Goal: Information Seeking & Learning: Check status

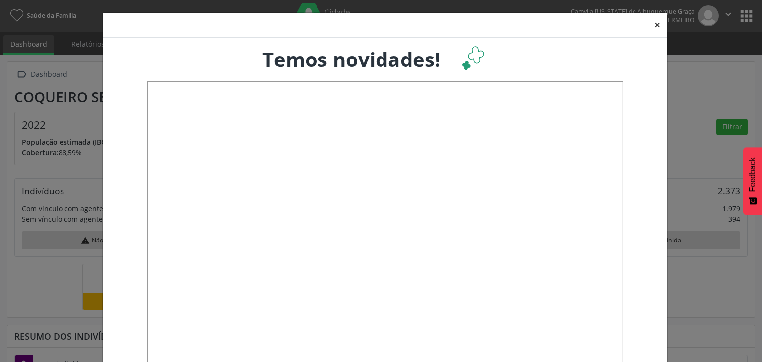
click at [653, 24] on button "×" at bounding box center [657, 25] width 20 height 24
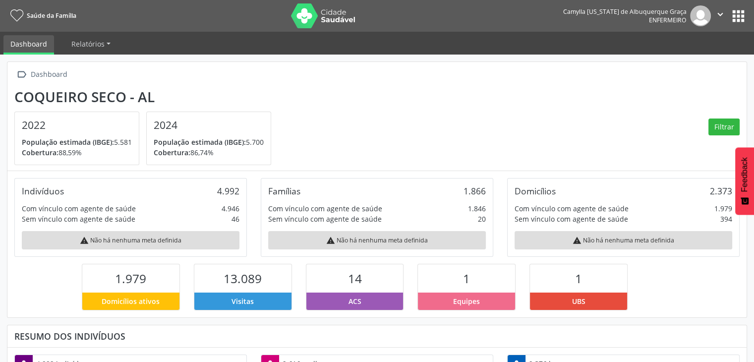
drag, startPoint x: 15, startPoint y: 96, endPoint x: 161, endPoint y: 103, distance: 146.0
click at [161, 103] on div " Dashboard [GEOGRAPHIC_DATA] - AL 2022 População estimada (IBGE): 5.581 Cobert…" at bounding box center [376, 116] width 739 height 109
drag, startPoint x: 25, startPoint y: 122, endPoint x: 85, endPoint y: 147, distance: 64.9
click at [83, 146] on div "2022 População estimada (IBGE): 5.581 Cobertura: 88,59%" at bounding box center [77, 138] width 124 height 53
click at [96, 156] on p "Cobertura: 88,59%" at bounding box center [77, 152] width 110 height 10
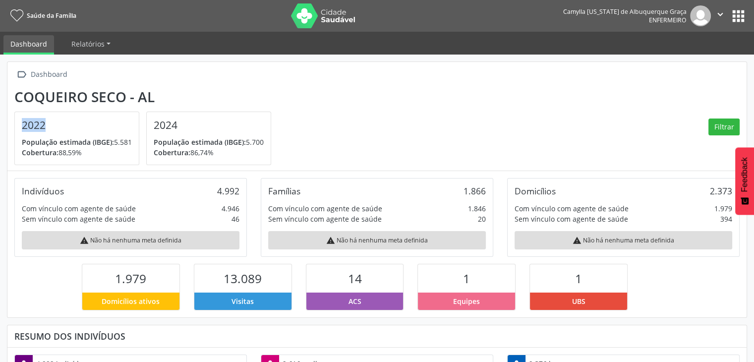
drag, startPoint x: 22, startPoint y: 124, endPoint x: 43, endPoint y: 128, distance: 21.3
click at [43, 128] on h4 "2022" at bounding box center [77, 125] width 110 height 12
drag, startPoint x: 23, startPoint y: 141, endPoint x: 108, endPoint y: 141, distance: 84.3
click at [101, 139] on span "População estimada (IBGE):" at bounding box center [68, 141] width 92 height 9
drag, startPoint x: 115, startPoint y: 141, endPoint x: 134, endPoint y: 143, distance: 19.4
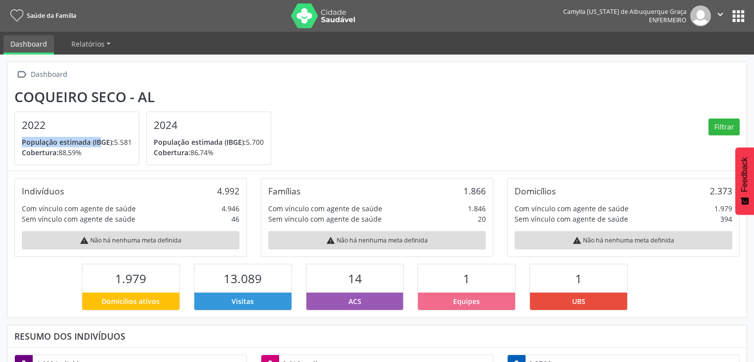
click at [134, 143] on div "2022 População estimada (IBGE): 5.581 Cobertura: 88,59%" at bounding box center [77, 138] width 124 height 53
drag, startPoint x: 211, startPoint y: 188, endPoint x: 238, endPoint y: 191, distance: 27.0
click at [238, 191] on div "Indivíduos 4.992" at bounding box center [131, 190] width 218 height 11
click at [102, 149] on p "Cobertura: 88,59%" at bounding box center [77, 152] width 110 height 10
drag, startPoint x: 60, startPoint y: 150, endPoint x: 83, endPoint y: 151, distance: 22.9
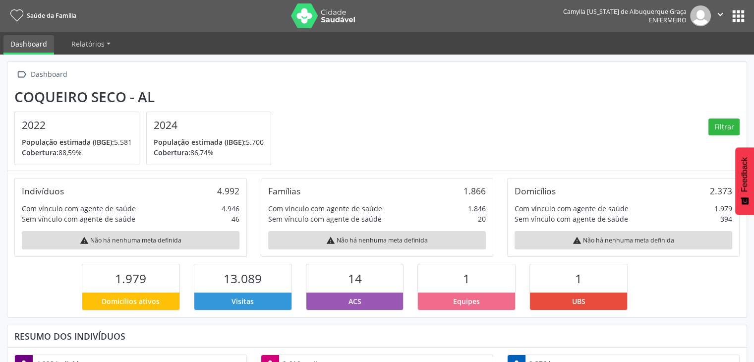
click at [83, 151] on p "Cobertura: 88,59%" at bounding box center [77, 152] width 110 height 10
drag, startPoint x: 156, startPoint y: 125, endPoint x: 186, endPoint y: 127, distance: 30.4
click at [186, 127] on h4 "2024" at bounding box center [209, 125] width 110 height 12
drag, startPoint x: 155, startPoint y: 140, endPoint x: 248, endPoint y: 138, distance: 92.7
click at [248, 138] on p "População estimada (IBGE): 5.700" at bounding box center [209, 142] width 110 height 10
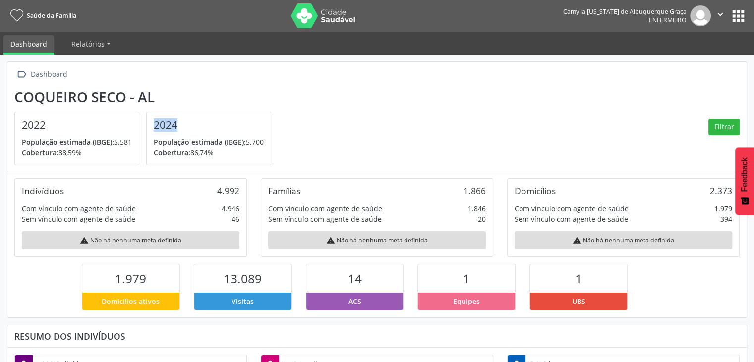
click at [244, 145] on span "População estimada (IBGE):" at bounding box center [200, 141] width 92 height 9
drag, startPoint x: 248, startPoint y: 144, endPoint x: 262, endPoint y: 142, distance: 14.0
click at [262, 142] on p "População estimada (IBGE): 5.700" at bounding box center [209, 142] width 110 height 10
click at [252, 142] on p "População estimada (IBGE): 5.700" at bounding box center [209, 142] width 110 height 10
drag, startPoint x: 246, startPoint y: 142, endPoint x: 257, endPoint y: 142, distance: 10.9
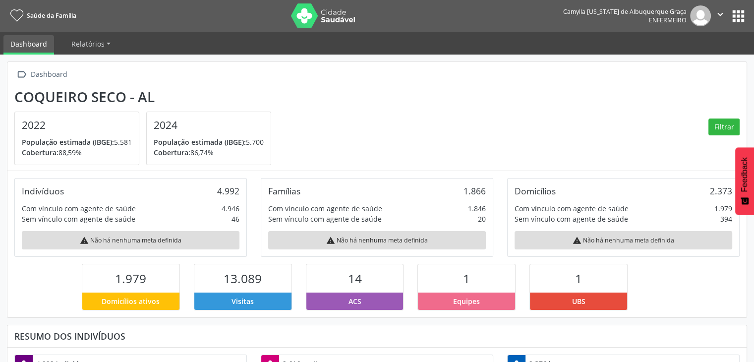
click at [264, 142] on p "População estimada (IBGE): 5.700" at bounding box center [209, 142] width 110 height 10
click at [250, 143] on p "População estimada (IBGE): 5.700" at bounding box center [209, 142] width 110 height 10
click at [266, 141] on div "2024 População estimada (IBGE): 5.700 Cobertura: 86,74%" at bounding box center [209, 138] width 124 height 53
drag, startPoint x: 215, startPoint y: 191, endPoint x: 232, endPoint y: 185, distance: 17.7
click at [236, 187] on div "Indivíduos 4.992" at bounding box center [131, 190] width 218 height 11
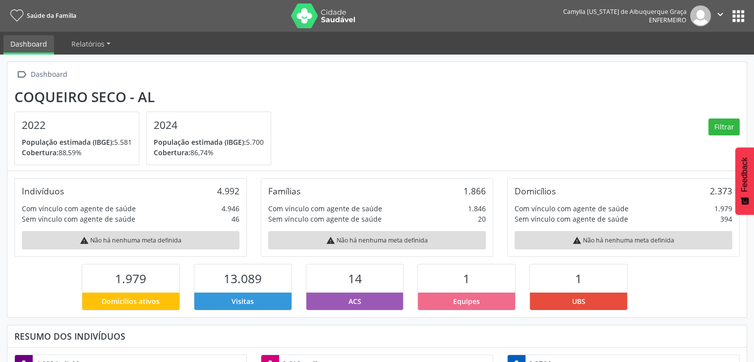
click at [210, 185] on div "Indivíduos 4.992" at bounding box center [131, 190] width 218 height 11
click at [218, 191] on div "4.992" at bounding box center [228, 190] width 22 height 11
click at [214, 194] on div "Indivíduos 4.992" at bounding box center [131, 190] width 218 height 11
drag, startPoint x: 239, startPoint y: 193, endPoint x: 218, endPoint y: 190, distance: 21.5
click at [218, 190] on div "4.992" at bounding box center [228, 190] width 22 height 11
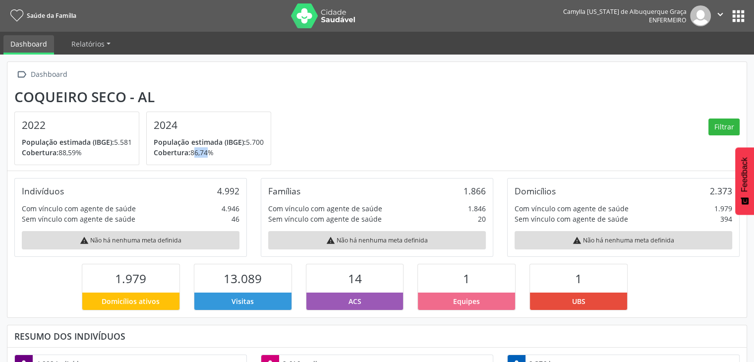
drag, startPoint x: 193, startPoint y: 155, endPoint x: 206, endPoint y: 153, distance: 13.5
click at [206, 153] on p "Cobertura: 86,74%" at bounding box center [209, 152] width 110 height 10
click at [228, 142] on span "População estimada (IBGE):" at bounding box center [200, 141] width 92 height 9
drag, startPoint x: 22, startPoint y: 187, endPoint x: 65, endPoint y: 191, distance: 43.3
click at [65, 190] on div "Indivíduos 4.992" at bounding box center [131, 190] width 218 height 11
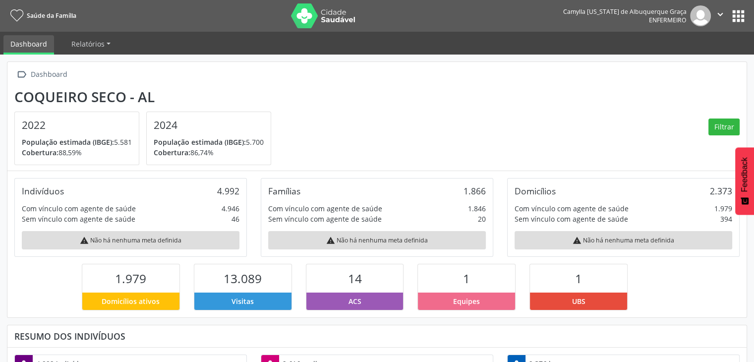
click at [35, 191] on div "Indivíduos" at bounding box center [43, 190] width 42 height 11
click at [220, 191] on div "Indivíduos 4.992" at bounding box center [131, 190] width 218 height 11
drag, startPoint x: 26, startPoint y: 208, endPoint x: 109, endPoint y: 220, distance: 84.2
click at [109, 220] on div "Indivíduos 4.992 Com vínculo com agente de saúde 4.946 Sem vínculo com agente d…" at bounding box center [130, 217] width 233 height 79
click at [127, 214] on div "Sem vínculo com agente de saúde" at bounding box center [79, 219] width 114 height 10
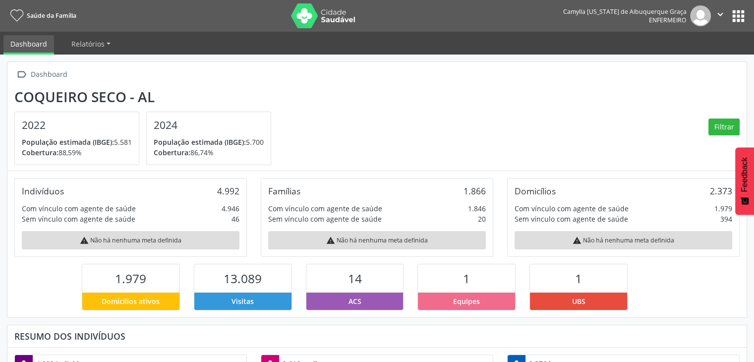
drag, startPoint x: 27, startPoint y: 204, endPoint x: 130, endPoint y: 212, distance: 103.5
click at [130, 212] on div "Com vínculo com agente de saúde" at bounding box center [79, 208] width 114 height 10
drag, startPoint x: 138, startPoint y: 221, endPoint x: 23, endPoint y: 216, distance: 115.1
click at [23, 216] on div "Sem vínculo com agente de saúde 46" at bounding box center [131, 219] width 218 height 10
drag, startPoint x: 228, startPoint y: 216, endPoint x: 242, endPoint y: 218, distance: 14.0
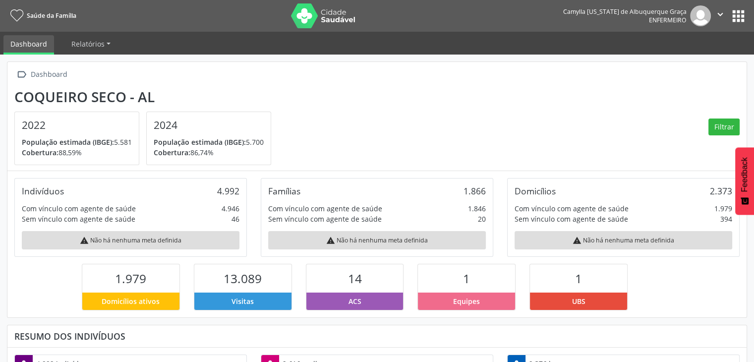
click at [240, 218] on div "Indivíduos 4.992 Com vínculo com agente de saúde 4.946 Sem vínculo com agente d…" at bounding box center [130, 217] width 233 height 79
click at [205, 211] on div "Com vínculo com agente de saúde 4.946" at bounding box center [131, 208] width 218 height 10
drag, startPoint x: 223, startPoint y: 216, endPoint x: 240, endPoint y: 219, distance: 17.1
click at [240, 219] on div "Indivíduos 4.992 Com vínculo com agente de saúde 4.946 Sem vínculo com agente d…" at bounding box center [130, 217] width 233 height 79
click at [197, 225] on div "Indivíduos 4.992 Com vínculo com agente de saúde 4.946 Sem vínculo com agente d…" at bounding box center [130, 217] width 233 height 79
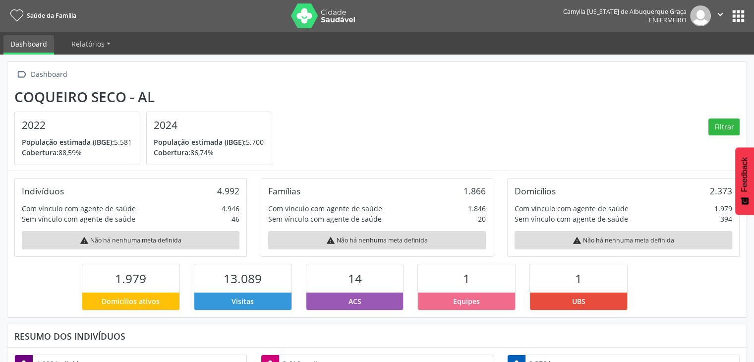
drag, startPoint x: 230, startPoint y: 224, endPoint x: 242, endPoint y: 221, distance: 12.4
click at [242, 221] on div "Indivíduos 4.992 Com vínculo com agente de saúde 4.946 Sem vínculo com agente d…" at bounding box center [130, 217] width 233 height 79
drag, startPoint x: 227, startPoint y: 217, endPoint x: 245, endPoint y: 222, distance: 19.0
click at [245, 222] on div "Indivíduos 4.992 Com vínculo com agente de saúde 4.946 Sem vínculo com agente d…" at bounding box center [130, 217] width 233 height 79
click at [122, 244] on div "warning Não há nenhuma meta definida" at bounding box center [131, 240] width 218 height 18
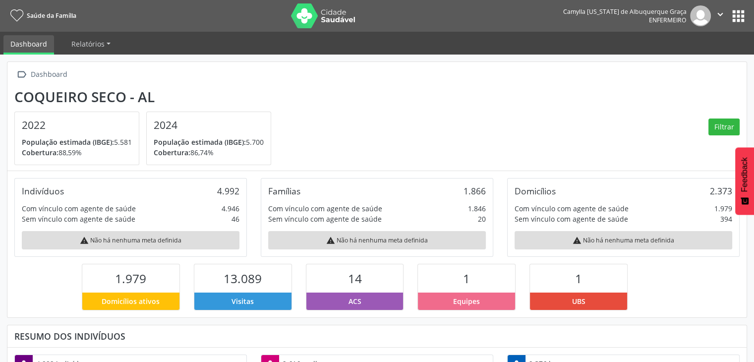
drag, startPoint x: 210, startPoint y: 216, endPoint x: 218, endPoint y: 217, distance: 8.0
click at [210, 215] on div "Sem vínculo com agente de saúde 46" at bounding box center [131, 219] width 218 height 10
drag, startPoint x: 220, startPoint y: 217, endPoint x: 243, endPoint y: 221, distance: 23.6
click at [243, 221] on div "Indivíduos 4.992 Com vínculo com agente de saúde 4.946 Sem vínculo com agente d…" at bounding box center [130, 217] width 233 height 79
drag, startPoint x: 267, startPoint y: 186, endPoint x: 304, endPoint y: 184, distance: 36.8
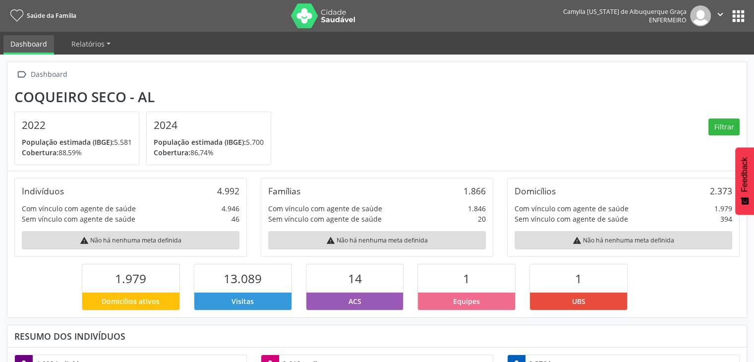
click at [304, 184] on div "Famílias 1.866 Com vínculo com agente de saúde 1.846 Sem vínculo com agente de …" at bounding box center [377, 217] width 233 height 79
click at [288, 189] on div "Famílias" at bounding box center [284, 190] width 32 height 11
drag, startPoint x: 218, startPoint y: 190, endPoint x: 250, endPoint y: 193, distance: 32.9
click at [244, 192] on div "Indivíduos 4.992 Com vínculo com agente de saúde 4.946 Sem vínculo com agente d…" at bounding box center [130, 217] width 233 height 79
drag, startPoint x: 267, startPoint y: 189, endPoint x: 335, endPoint y: 188, distance: 67.9
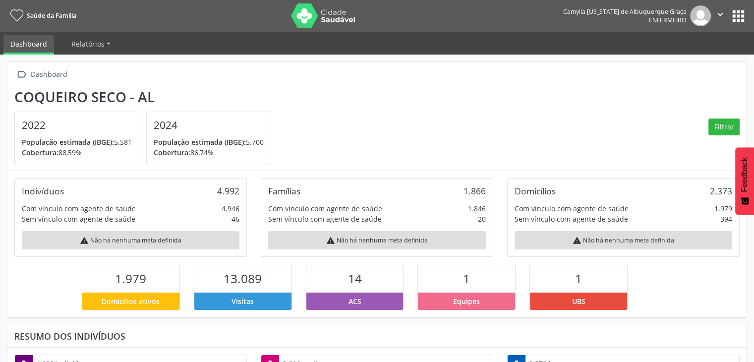
click at [335, 188] on div "Famílias 1.866 Com vínculo com agente de saúde 1.846 Sem vínculo com agente de …" at bounding box center [377, 217] width 233 height 79
drag, startPoint x: 270, startPoint y: 207, endPoint x: 393, endPoint y: 203, distance: 123.1
click at [393, 203] on div "Com vínculo com agente de saúde 1.846" at bounding box center [377, 208] width 218 height 10
drag, startPoint x: 462, startPoint y: 207, endPoint x: 486, endPoint y: 209, distance: 23.4
click at [486, 209] on div "Com vínculo com agente de saúde 1.846" at bounding box center [377, 208] width 218 height 10
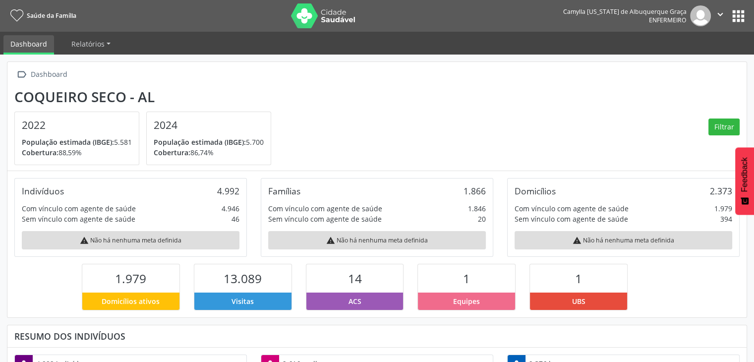
drag, startPoint x: 487, startPoint y: 220, endPoint x: 452, endPoint y: 217, distance: 34.8
click at [452, 217] on div "Famílias 1.866 Com vínculo com agente de saúde 1.846 Sem vínculo com agente de …" at bounding box center [377, 217] width 233 height 79
drag, startPoint x: 233, startPoint y: 219, endPoint x: 238, endPoint y: 221, distance: 5.8
click at [238, 221] on div "46" at bounding box center [236, 219] width 8 height 10
drag, startPoint x: 478, startPoint y: 218, endPoint x: 486, endPoint y: 220, distance: 8.6
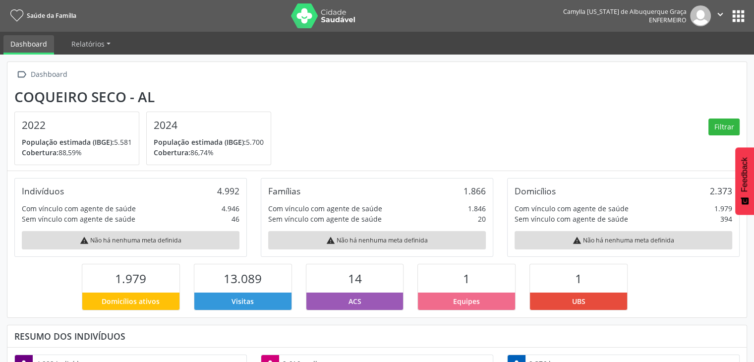
click at [487, 220] on div "Famílias 1.866 Com vínculo com agente de saúde 1.846 Sem vínculo com agente de …" at bounding box center [377, 217] width 233 height 79
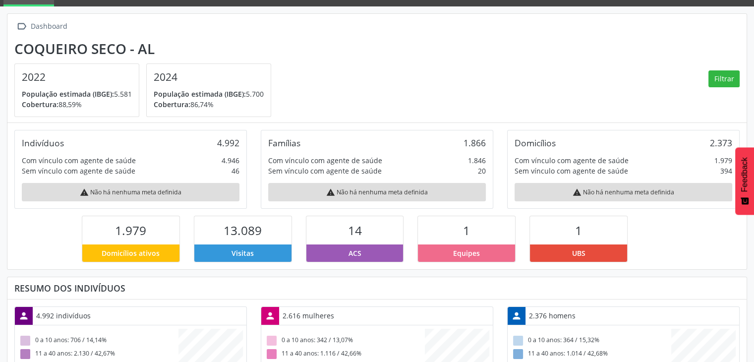
scroll to position [49, 0]
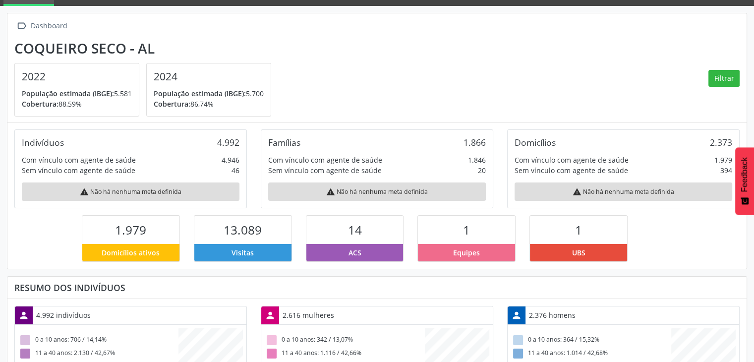
drag, startPoint x: 516, startPoint y: 138, endPoint x: 594, endPoint y: 138, distance: 78.4
click at [592, 139] on div "Domicílios 2.373" at bounding box center [624, 142] width 218 height 11
drag, startPoint x: 711, startPoint y: 139, endPoint x: 720, endPoint y: 139, distance: 9.4
click at [720, 139] on div "Domicílios 2.373" at bounding box center [624, 142] width 218 height 11
drag, startPoint x: 514, startPoint y: 158, endPoint x: 634, endPoint y: 160, distance: 120.0
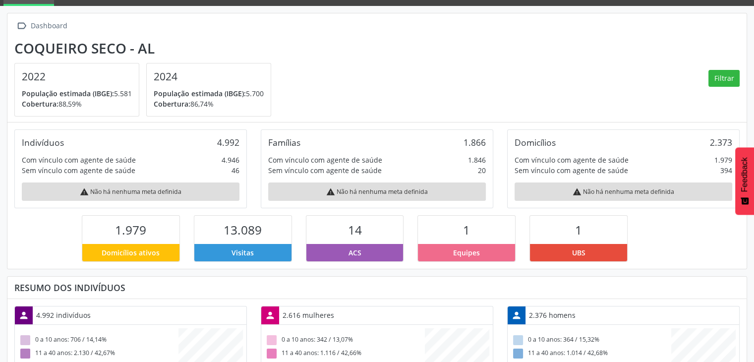
click at [634, 160] on div "Com vínculo com agente de saúde 1.979" at bounding box center [624, 160] width 218 height 10
click at [722, 158] on div "1.979" at bounding box center [724, 160] width 18 height 10
drag, startPoint x: 515, startPoint y: 173, endPoint x: 644, endPoint y: 166, distance: 129.1
click at [644, 166] on div "Sem vínculo com agente de saúde 394" at bounding box center [624, 170] width 218 height 10
click at [724, 169] on div "Sem vínculo com agente de saúde 394" at bounding box center [624, 170] width 218 height 10
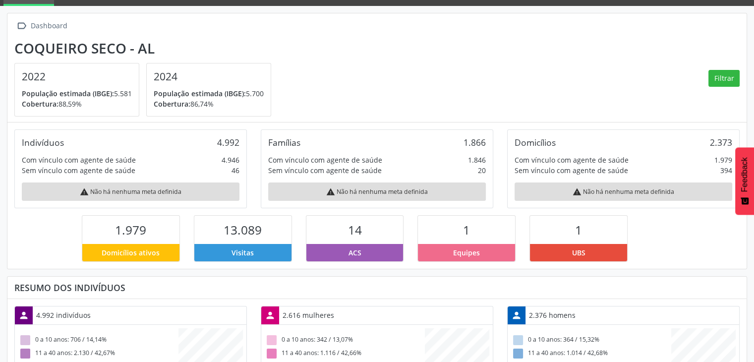
click at [706, 171] on div "Sem vínculo com agente de saúde 394" at bounding box center [624, 170] width 218 height 10
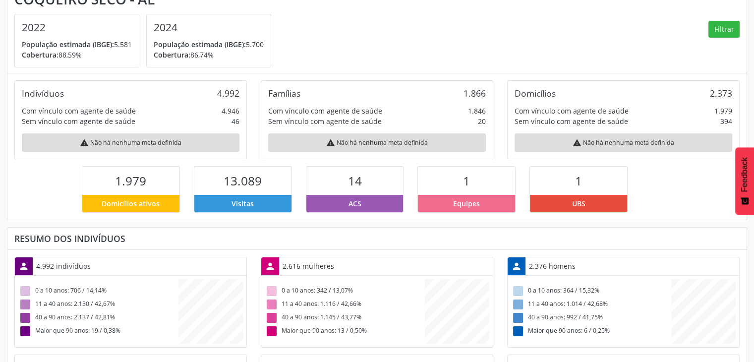
scroll to position [98, 0]
drag, startPoint x: 125, startPoint y: 181, endPoint x: 157, endPoint y: 182, distance: 32.3
click at [157, 182] on div "1.979" at bounding box center [130, 180] width 97 height 28
click at [114, 185] on div "1.979" at bounding box center [130, 180] width 97 height 28
click at [105, 177] on div "1.979" at bounding box center [130, 180] width 97 height 28
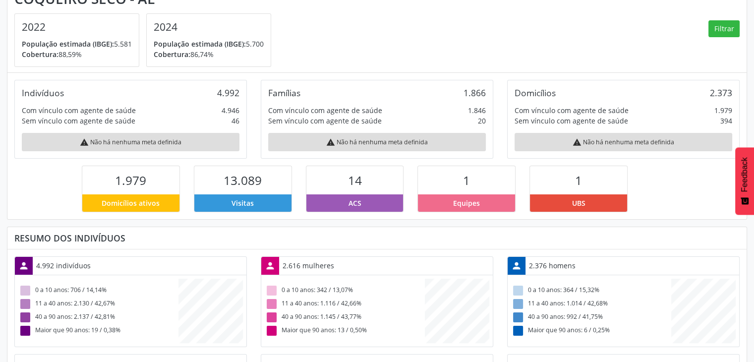
drag, startPoint x: 151, startPoint y: 181, endPoint x: 173, endPoint y: 180, distance: 21.8
click at [156, 179] on div "1.979" at bounding box center [130, 180] width 97 height 28
drag, startPoint x: 218, startPoint y: 180, endPoint x: 266, endPoint y: 184, distance: 48.8
click at [266, 184] on div "13.089" at bounding box center [242, 180] width 97 height 28
drag, startPoint x: 348, startPoint y: 181, endPoint x: 371, endPoint y: 183, distance: 23.4
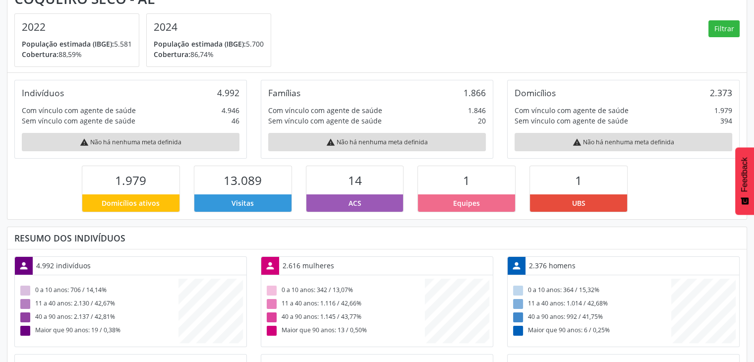
click at [371, 183] on div "14" at bounding box center [354, 180] width 97 height 28
drag, startPoint x: 452, startPoint y: 173, endPoint x: 503, endPoint y: 186, distance: 52.3
click at [503, 186] on div "1" at bounding box center [466, 180] width 97 height 28
click at [605, 188] on div "1" at bounding box center [578, 180] width 97 height 28
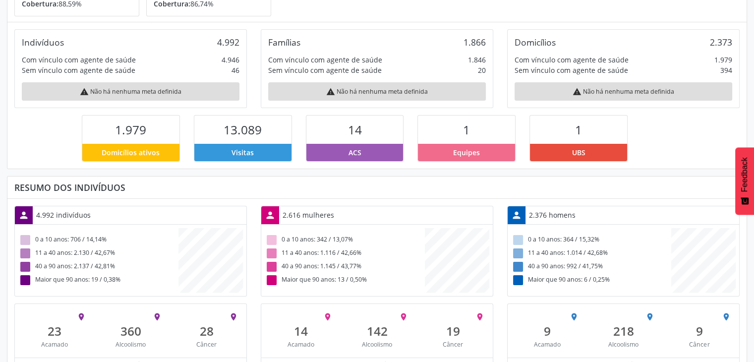
scroll to position [169, 0]
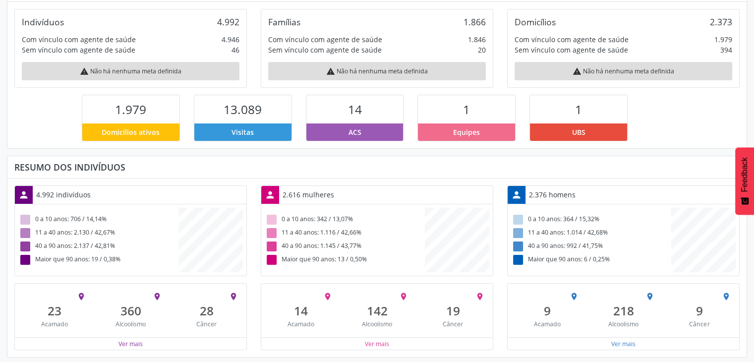
drag, startPoint x: 15, startPoint y: 163, endPoint x: 140, endPoint y: 172, distance: 125.8
click at [140, 172] on div "Resumo dos indivíduos" at bounding box center [376, 167] width 739 height 22
click at [130, 339] on button "Ver mais" at bounding box center [130, 343] width 25 height 9
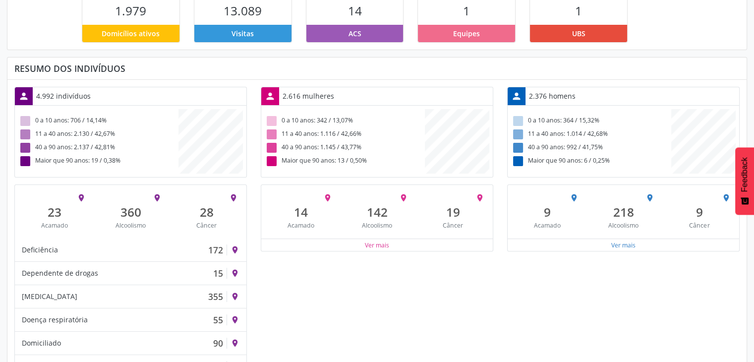
scroll to position [268, 0]
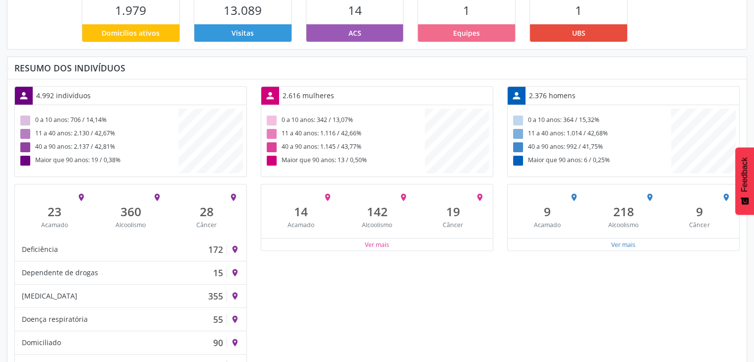
drag, startPoint x: 38, startPoint y: 94, endPoint x: 91, endPoint y: 102, distance: 54.1
click at [91, 102] on div "4.992 indivíduos" at bounding box center [63, 95] width 61 height 17
drag, startPoint x: 32, startPoint y: 121, endPoint x: 50, endPoint y: 117, distance: 18.3
click at [50, 118] on div "0 a 10 anos: 706 / 14,14%" at bounding box center [98, 120] width 160 height 13
drag, startPoint x: 47, startPoint y: 118, endPoint x: 54, endPoint y: 117, distance: 7.1
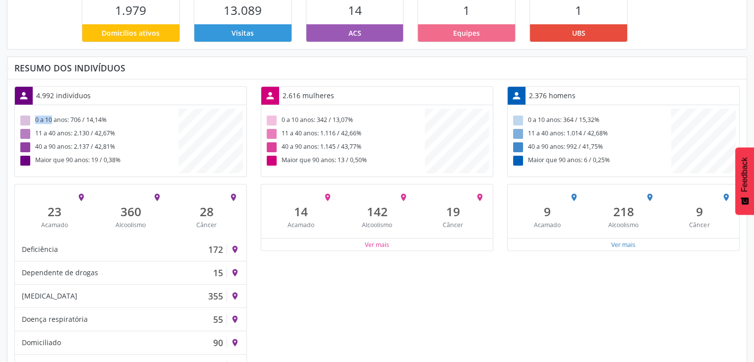
click at [46, 118] on div "0 a 10 anos: 706 / 14,14%" at bounding box center [98, 120] width 160 height 13
click at [69, 115] on div "0 a 10 anos: 706 / 14,14%" at bounding box center [98, 120] width 160 height 13
drag, startPoint x: 108, startPoint y: 118, endPoint x: 92, endPoint y: 118, distance: 15.4
click at [92, 118] on div "0 a 10 anos: 706 / 14,14%" at bounding box center [98, 120] width 160 height 13
click at [83, 127] on div "11 a 40 anos: 2.130 / 42,67%" at bounding box center [98, 133] width 160 height 13
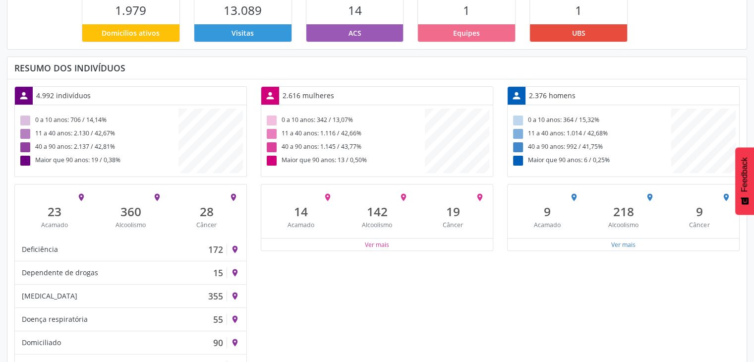
drag, startPoint x: 122, startPoint y: 132, endPoint x: 89, endPoint y: 135, distance: 32.9
click at [89, 135] on div "11 a 40 anos: 2.130 / 42,67%" at bounding box center [98, 133] width 160 height 13
drag, startPoint x: 95, startPoint y: 133, endPoint x: 114, endPoint y: 133, distance: 18.8
click at [114, 133] on div "11 a 40 anos: 2.130 / 42,67%" at bounding box center [98, 133] width 160 height 13
drag, startPoint x: 73, startPoint y: 144, endPoint x: 84, endPoint y: 145, distance: 11.0
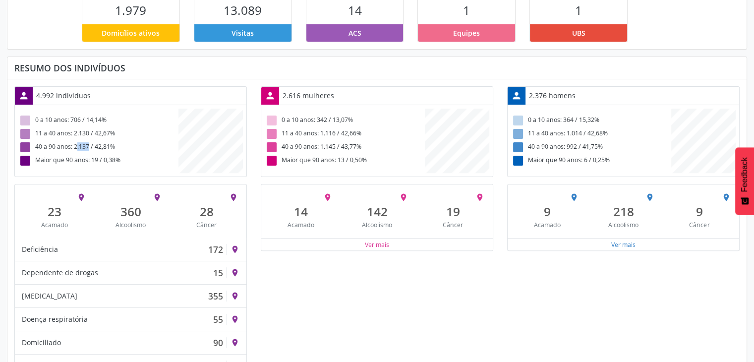
click at [84, 145] on div "40 a 90 anos: 2.137 / 42,81%" at bounding box center [98, 147] width 160 height 13
drag, startPoint x: 36, startPoint y: 162, endPoint x: 90, endPoint y: 159, distance: 54.6
click at [90, 159] on div "Maior que 90 anos: 19 / 0,38%" at bounding box center [98, 160] width 160 height 13
click at [107, 157] on div "Maior que 90 anos: 19 / 0,38%" at bounding box center [98, 160] width 160 height 13
drag, startPoint x: 101, startPoint y: 161, endPoint x: 90, endPoint y: 159, distance: 11.6
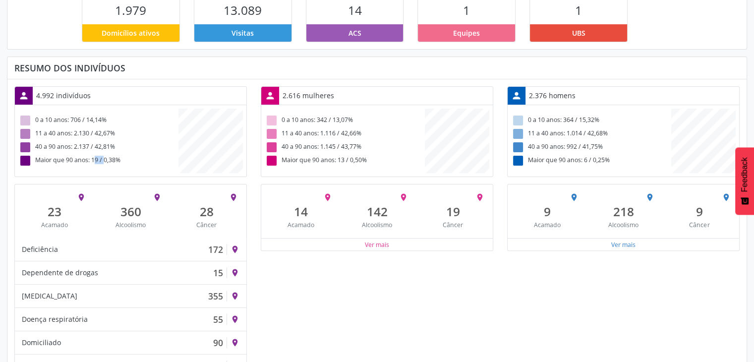
click at [90, 159] on div "Maior que 90 anos: 19 / 0,38%" at bounding box center [98, 160] width 160 height 13
click at [47, 154] on div "Maior que 90 anos: 19 / 0,38%" at bounding box center [98, 160] width 160 height 13
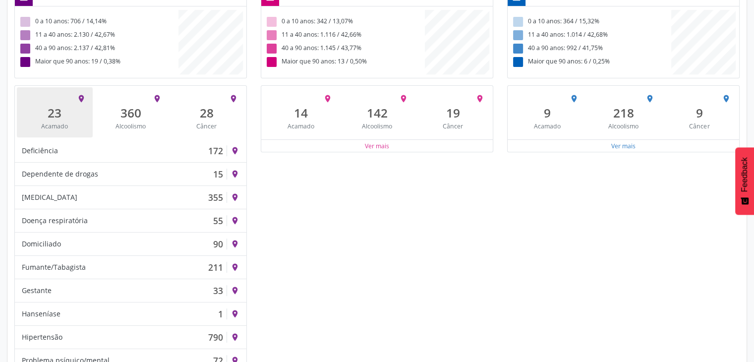
scroll to position [367, 0]
drag, startPoint x: 48, startPoint y: 107, endPoint x: 65, endPoint y: 122, distance: 22.9
click at [65, 122] on div "place 23 Acamado" at bounding box center [55, 112] width 76 height 50
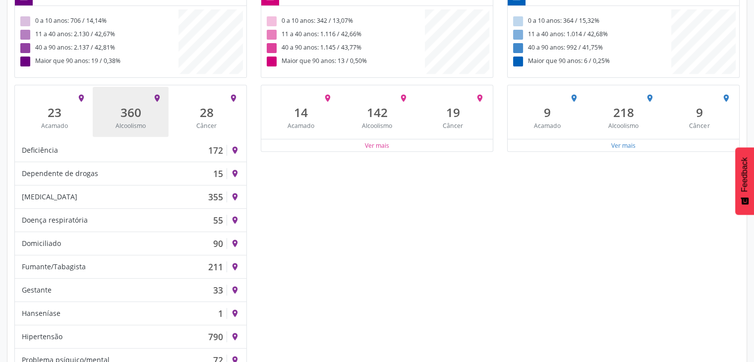
drag, startPoint x: 119, startPoint y: 112, endPoint x: 152, endPoint y: 129, distance: 37.0
click at [152, 129] on div "place 360 [GEOGRAPHIC_DATA]" at bounding box center [131, 112] width 76 height 50
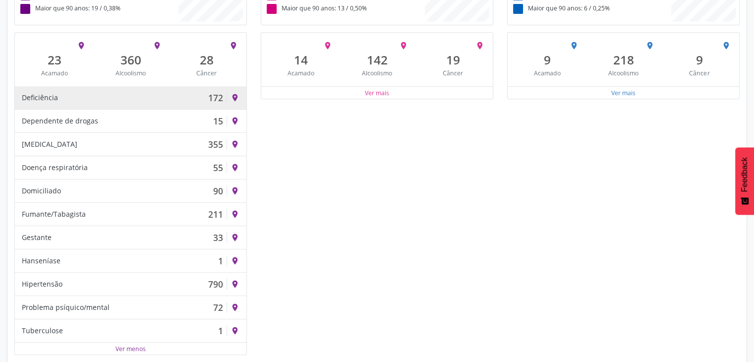
scroll to position [425, 0]
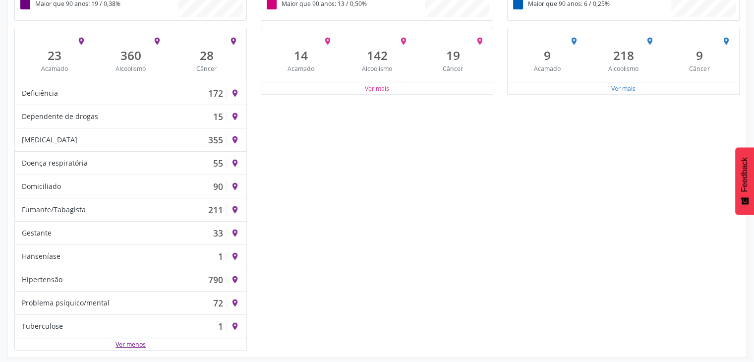
click at [140, 344] on button "Ver menos" at bounding box center [130, 344] width 31 height 9
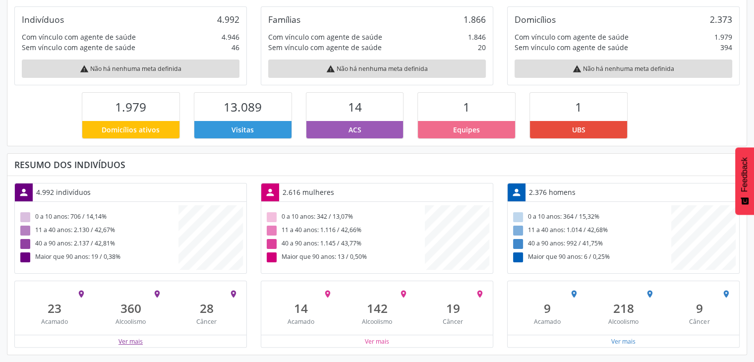
scroll to position [163, 246]
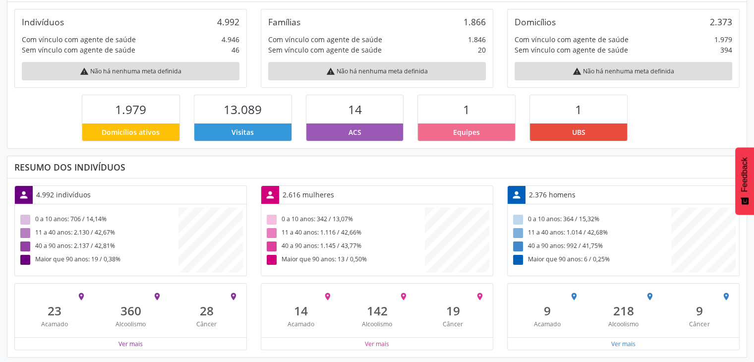
click at [132, 346] on div "Ver mais" at bounding box center [131, 343] width 232 height 12
click at [129, 339] on button "Ver mais" at bounding box center [130, 343] width 25 height 9
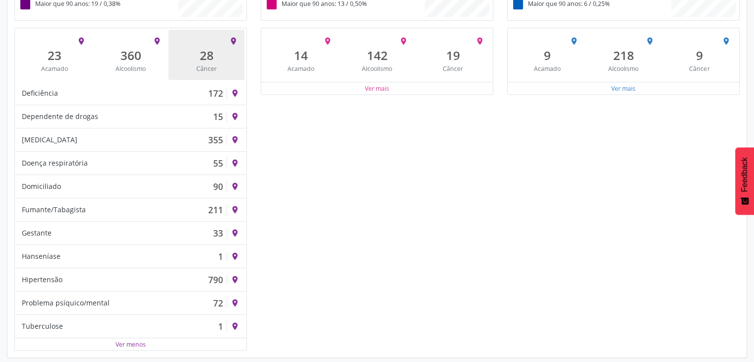
drag, startPoint x: 200, startPoint y: 49, endPoint x: 215, endPoint y: 66, distance: 22.9
click at [215, 66] on div "place 28 Câncer" at bounding box center [207, 55] width 76 height 50
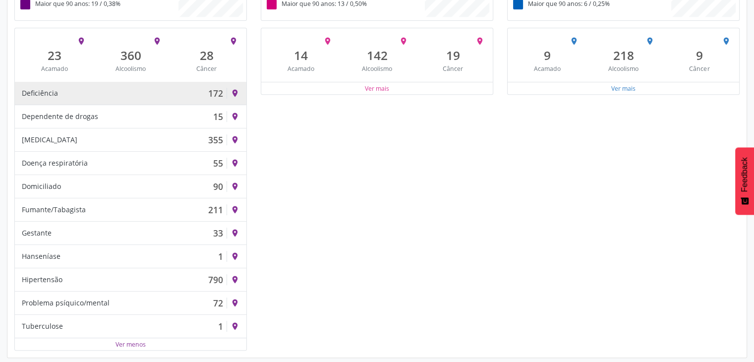
click at [68, 92] on div "Deficiência 172" at bounding box center [124, 93] width 205 height 11
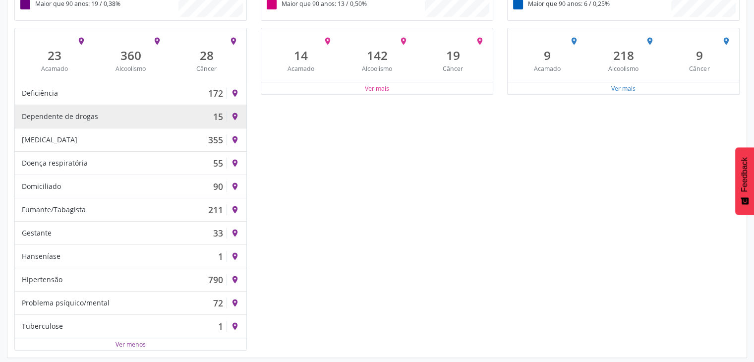
drag, startPoint x: 54, startPoint y: 114, endPoint x: 132, endPoint y: 125, distance: 79.3
click at [133, 124] on div "Dependente de drogas 15 place" at bounding box center [131, 116] width 232 height 23
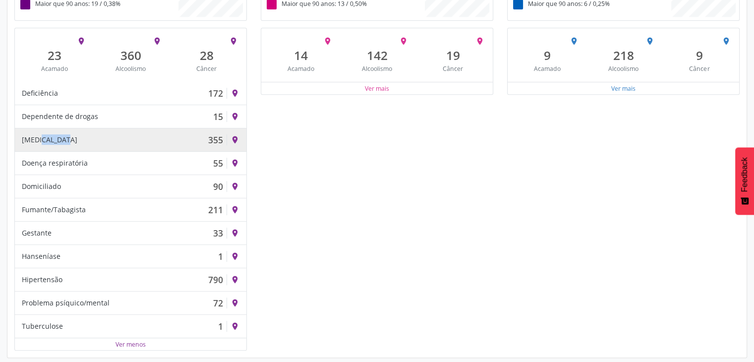
drag, startPoint x: 26, startPoint y: 140, endPoint x: 70, endPoint y: 145, distance: 44.0
click at [70, 145] on div "[MEDICAL_DATA] 355 place" at bounding box center [131, 139] width 232 height 23
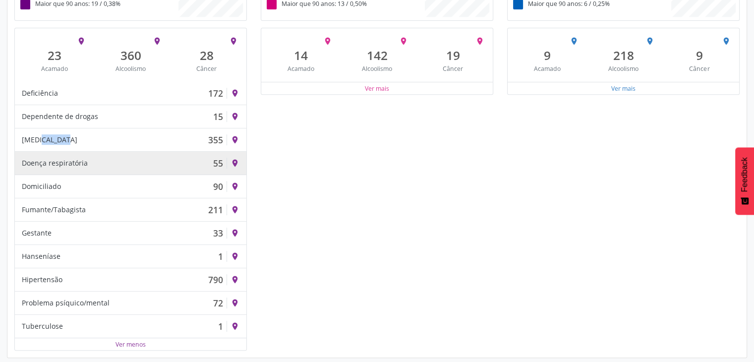
drag, startPoint x: 36, startPoint y: 160, endPoint x: 101, endPoint y: 169, distance: 66.1
click at [95, 169] on div "Doença respiratória 55 place" at bounding box center [131, 163] width 232 height 23
click at [50, 158] on div "Doença respiratória" at bounding box center [55, 163] width 66 height 11
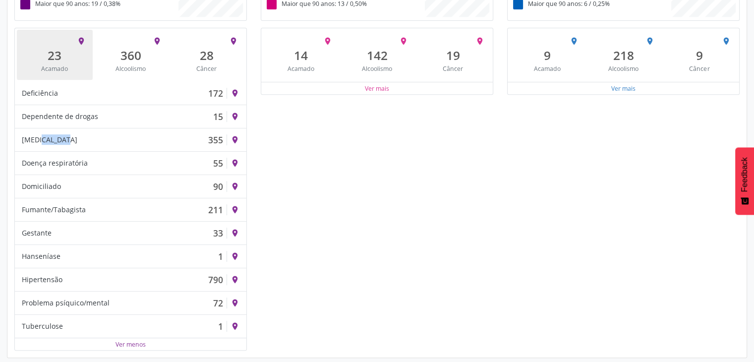
drag, startPoint x: 41, startPoint y: 56, endPoint x: 66, endPoint y: 56, distance: 25.3
click at [66, 56] on div "23" at bounding box center [55, 55] width 62 height 14
click at [47, 62] on div "place 23 Acamado" at bounding box center [55, 55] width 76 height 50
drag, startPoint x: 50, startPoint y: 51, endPoint x: 72, endPoint y: 56, distance: 23.3
click at [72, 56] on div "23" at bounding box center [55, 55] width 62 height 14
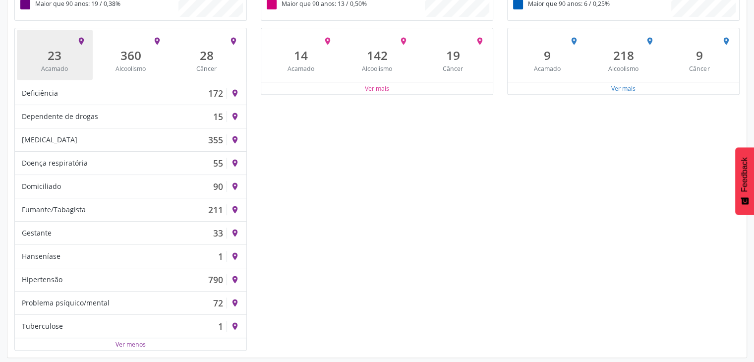
drag, startPoint x: 69, startPoint y: 68, endPoint x: 41, endPoint y: 51, distance: 33.0
click at [41, 51] on div "place 23 Acamado" at bounding box center [55, 55] width 76 height 50
click at [42, 52] on div "23" at bounding box center [55, 55] width 62 height 14
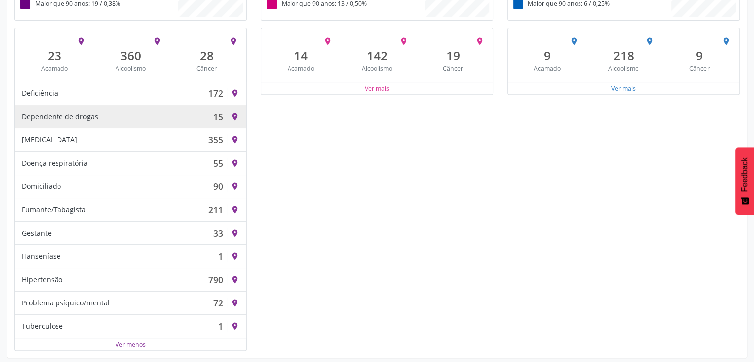
drag, startPoint x: 21, startPoint y: 117, endPoint x: 113, endPoint y: 121, distance: 92.3
click at [113, 121] on div "Dependente de drogas 15 place" at bounding box center [131, 116] width 232 height 23
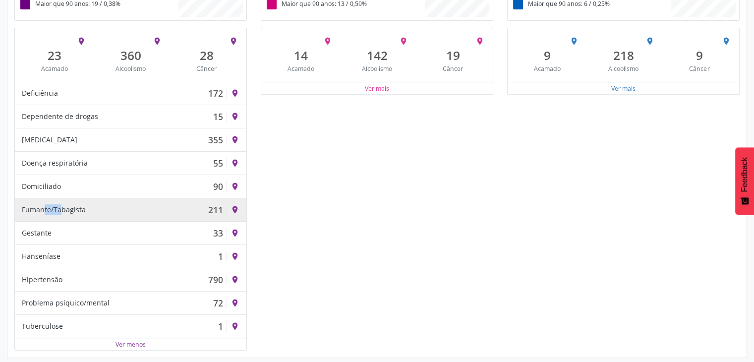
drag, startPoint x: 38, startPoint y: 208, endPoint x: 54, endPoint y: 205, distance: 16.2
click at [54, 205] on div "Fumante/Tabagista" at bounding box center [54, 209] width 64 height 11
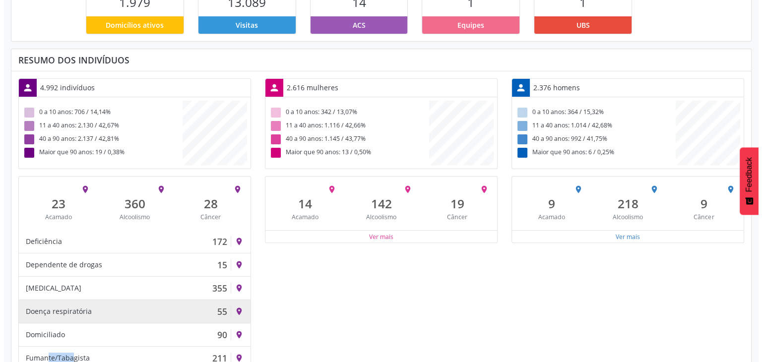
scroll to position [276, 0]
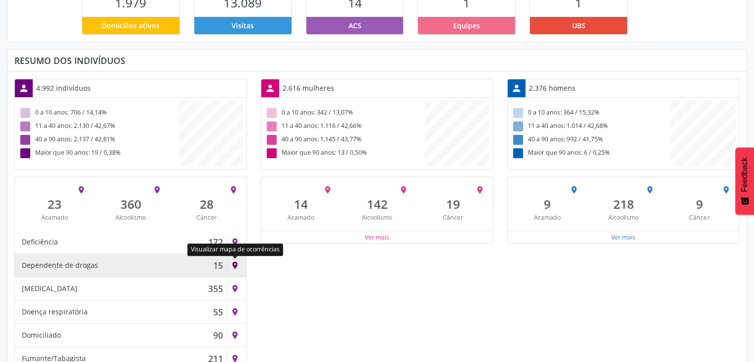
click at [236, 261] on icon "place" at bounding box center [235, 265] width 9 height 9
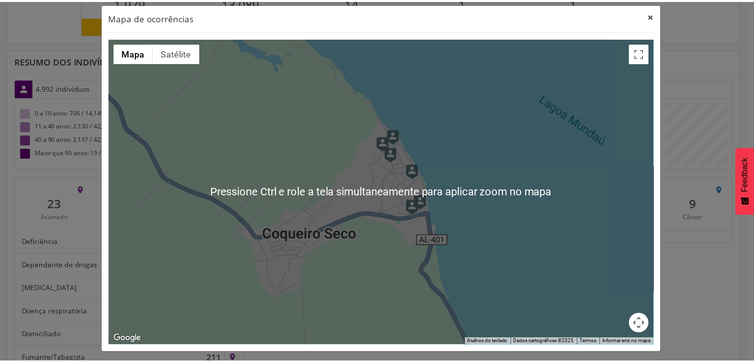
scroll to position [0, 0]
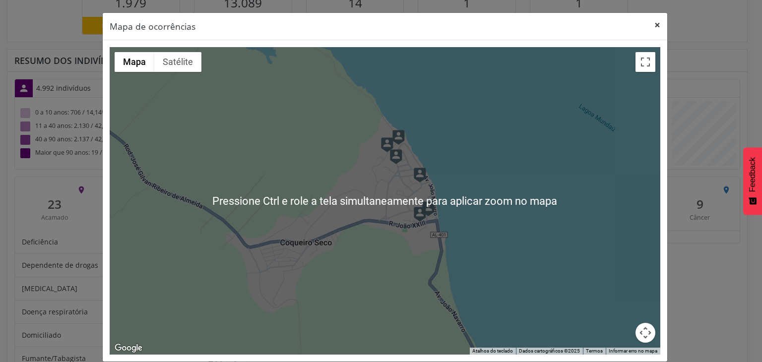
click at [652, 23] on button "×" at bounding box center [657, 25] width 20 height 24
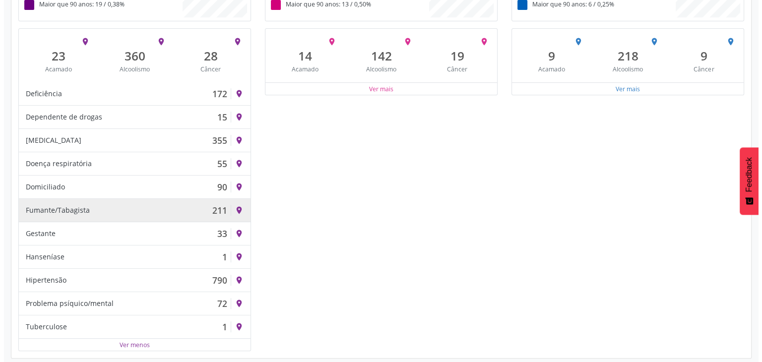
scroll to position [425, 0]
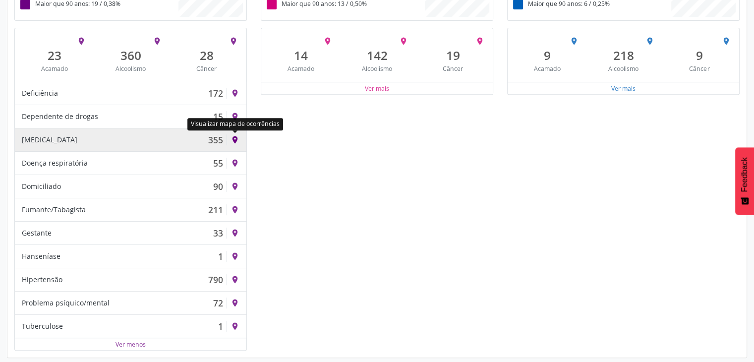
click at [236, 139] on icon "place" at bounding box center [235, 139] width 9 height 9
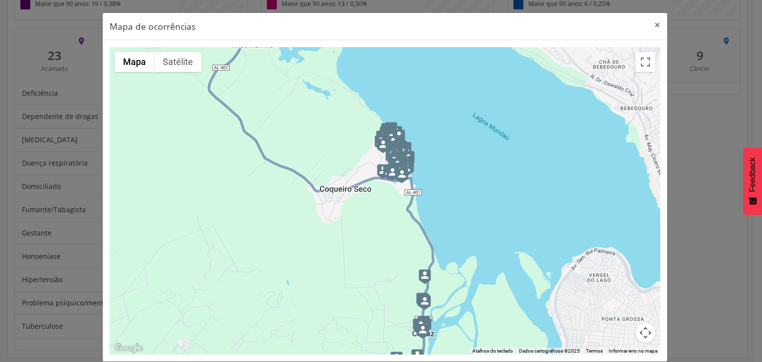
drag, startPoint x: 357, startPoint y: 136, endPoint x: 376, endPoint y: 199, distance: 65.9
click at [376, 199] on div at bounding box center [385, 200] width 550 height 307
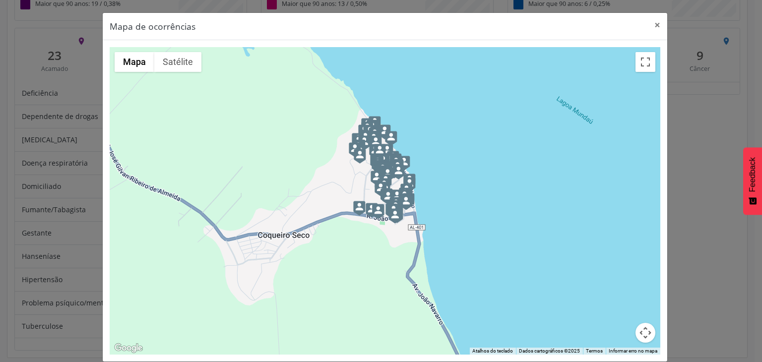
drag, startPoint x: 346, startPoint y: 131, endPoint x: 353, endPoint y: 188, distance: 57.0
click at [351, 186] on div at bounding box center [385, 200] width 550 height 307
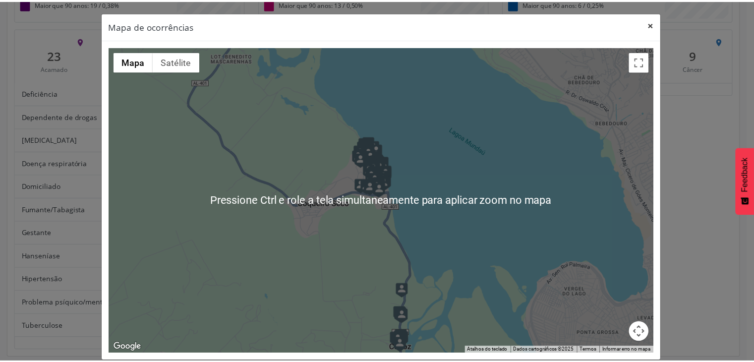
scroll to position [0, 0]
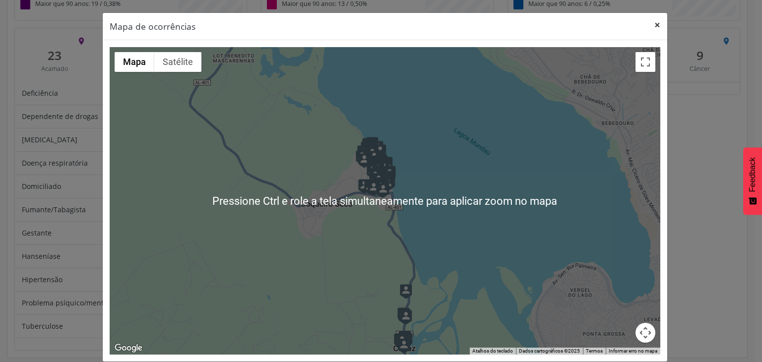
click at [653, 22] on button "×" at bounding box center [657, 25] width 20 height 24
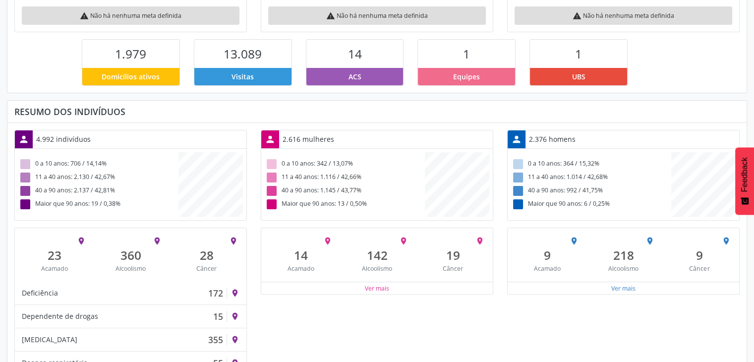
scroll to position [226, 0]
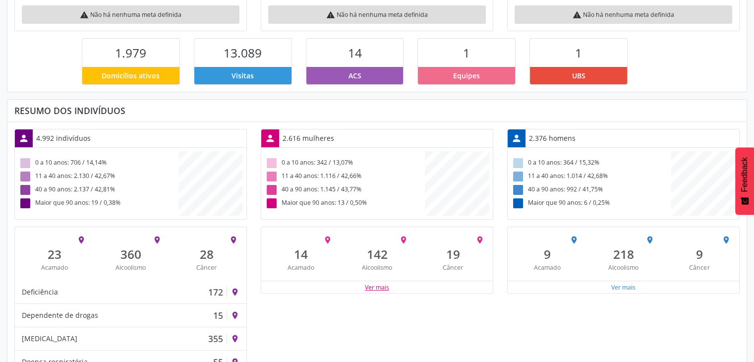
click at [388, 289] on button "Ver mais" at bounding box center [377, 287] width 25 height 9
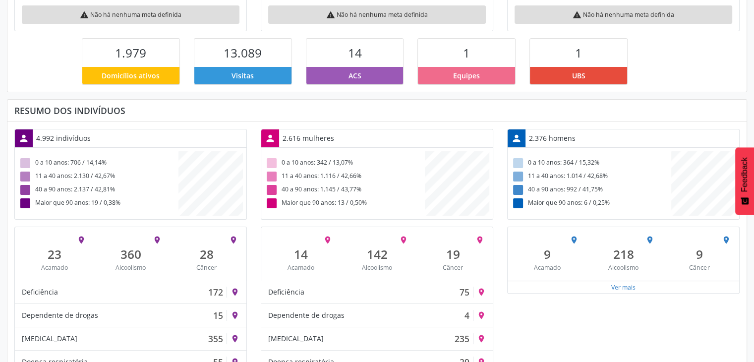
drag, startPoint x: 282, startPoint y: 136, endPoint x: 331, endPoint y: 145, distance: 50.0
click at [331, 145] on div "2.616 mulheres" at bounding box center [308, 137] width 59 height 17
click at [337, 183] on div "40 a 90 anos: 1.145 / 43,77%" at bounding box center [345, 189] width 160 height 13
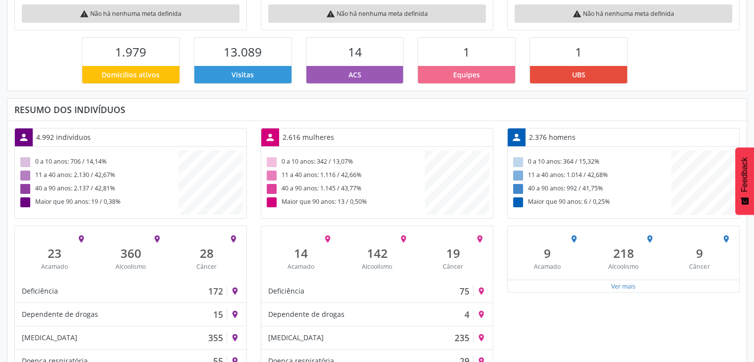
scroll to position [226, 0]
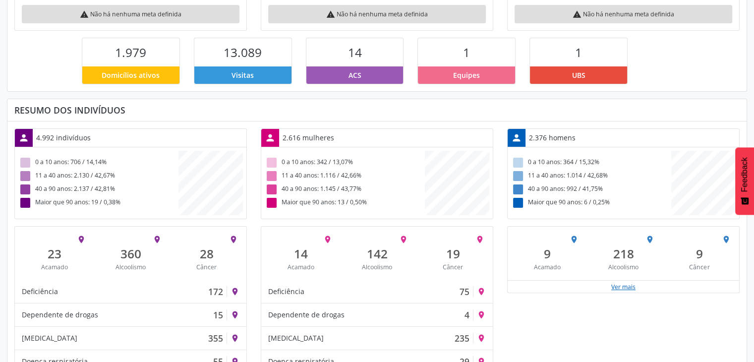
click at [623, 286] on button "Ver mais" at bounding box center [623, 286] width 25 height 9
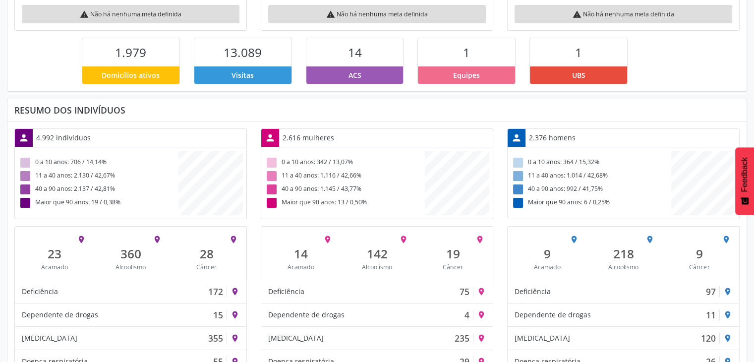
drag, startPoint x: 530, startPoint y: 132, endPoint x: 577, endPoint y: 132, distance: 47.6
click at [577, 132] on div "2.376 homens" at bounding box center [553, 137] width 54 height 17
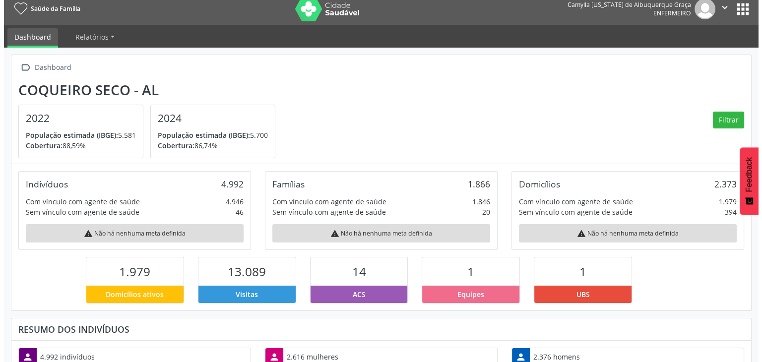
scroll to position [0, 0]
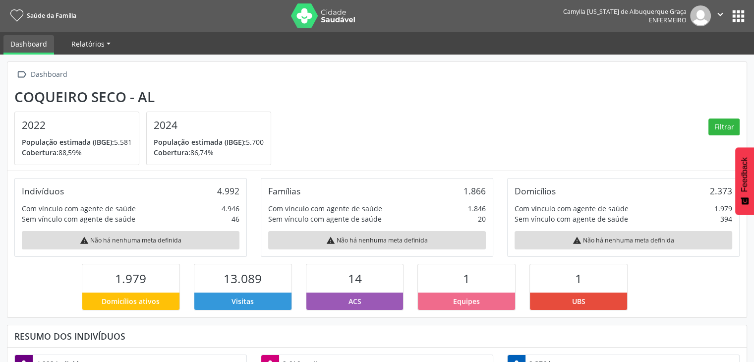
click at [88, 45] on span "Relatórios" at bounding box center [87, 43] width 33 height 9
click at [100, 68] on link "Desfechos da visita" at bounding box center [107, 67] width 85 height 17
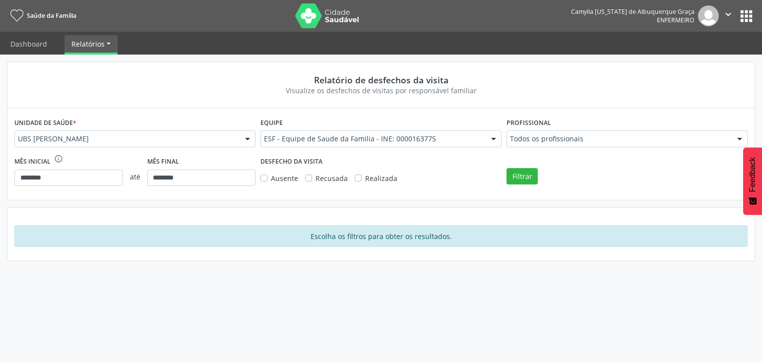
click at [129, 122] on div "Unidade de saúde * UBS [PERSON_NAME] resultado encontrado para: " " Não há nenh…" at bounding box center [135, 134] width 246 height 39
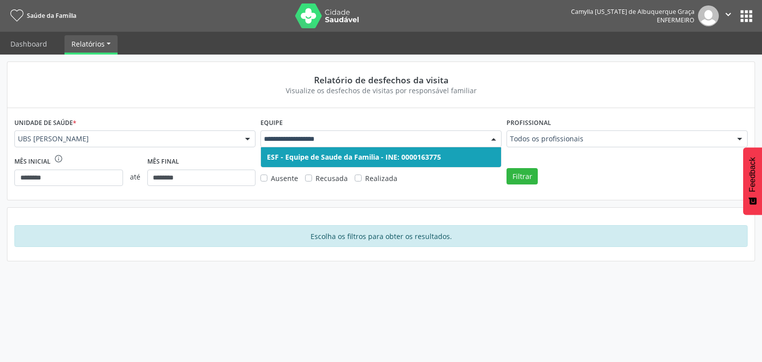
click at [369, 106] on div "Relatório de desfechos da visita Visualize os desfechos de visitas por responsá…" at bounding box center [380, 85] width 747 height 46
click at [427, 165] on span "ESF - Equipe de Saude da Familia - INE: 0000163775" at bounding box center [381, 157] width 240 height 20
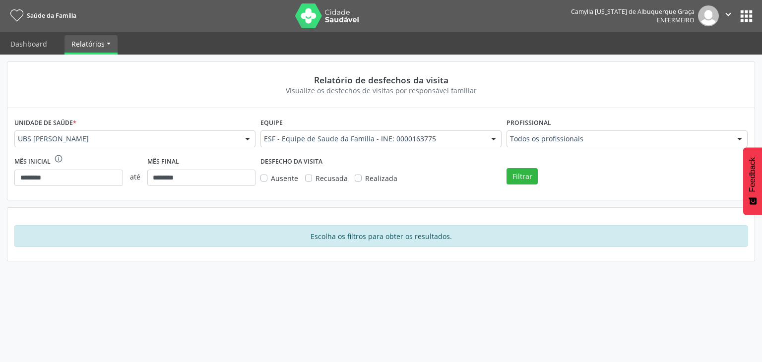
drag, startPoint x: 547, startPoint y: 148, endPoint x: 542, endPoint y: 141, distance: 8.1
click at [546, 148] on div "Profissional Todos os profissionais Todos os profissionais Djani [PERSON_NAME] …" at bounding box center [627, 134] width 246 height 39
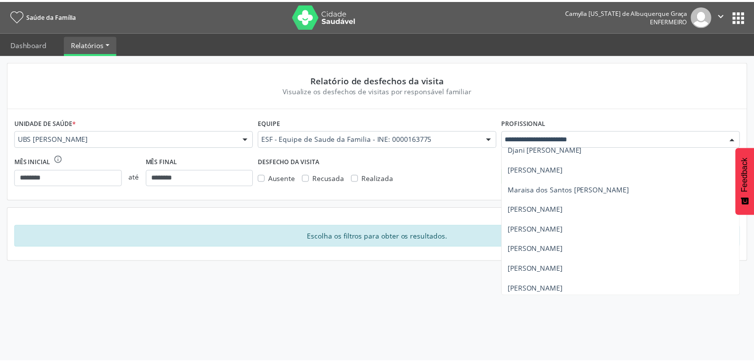
scroll to position [30, 0]
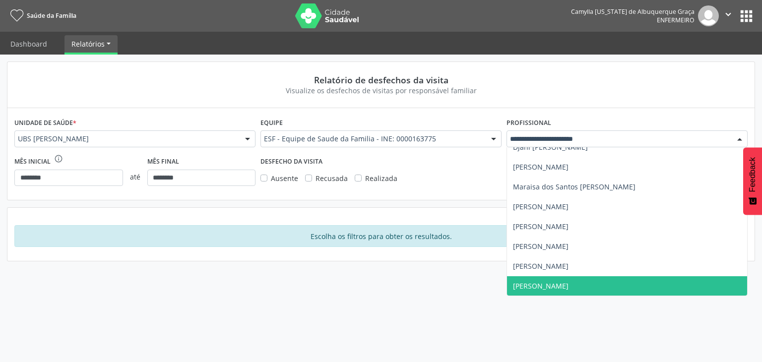
click at [568, 283] on span "[PERSON_NAME]" at bounding box center [541, 285] width 56 height 9
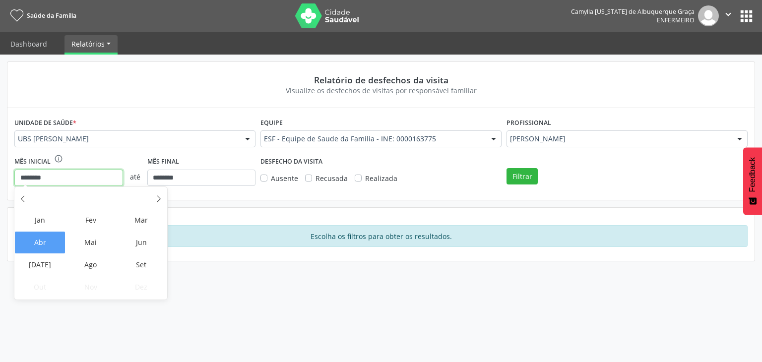
click at [84, 181] on input "********" at bounding box center [68, 178] width 109 height 17
drag, startPoint x: 199, startPoint y: 192, endPoint x: 145, endPoint y: 166, distance: 60.6
click at [201, 192] on div "Mês inicial info_outline ******** até Mês final ********" at bounding box center [134, 173] width 241 height 39
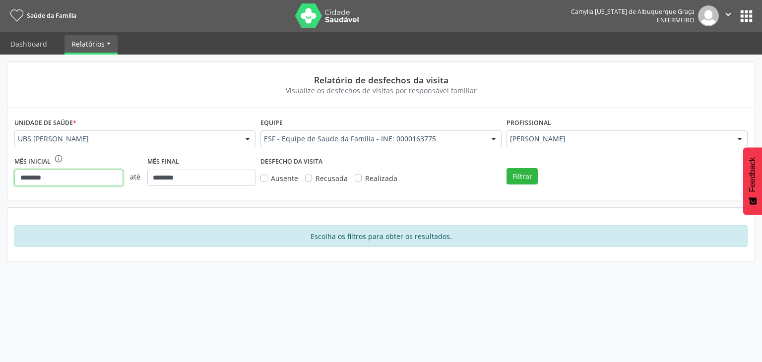
click at [90, 177] on input "********" at bounding box center [68, 178] width 109 height 17
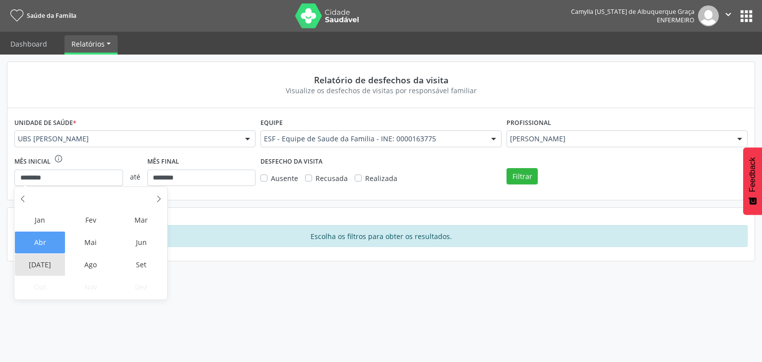
click at [48, 264] on span "[DATE]" at bounding box center [40, 265] width 50 height 22
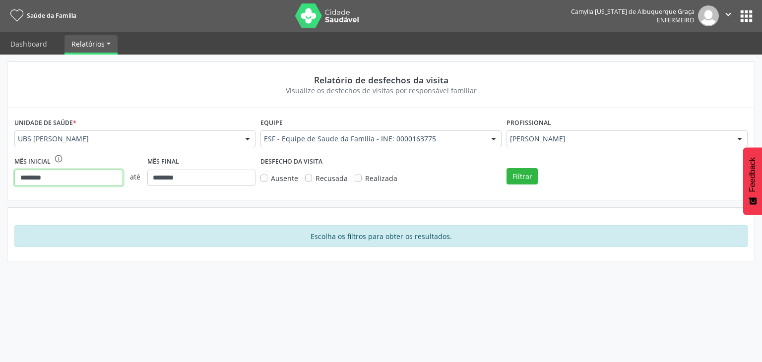
click at [40, 179] on input "********" at bounding box center [68, 178] width 109 height 17
click at [216, 234] on div "Escolha os filtros para obter os resultados." at bounding box center [380, 236] width 733 height 22
click at [365, 179] on label "Realizada" at bounding box center [381, 178] width 32 height 10
click at [315, 180] on label "Recusada" at bounding box center [331, 178] width 32 height 10
click at [271, 177] on label "Ausente" at bounding box center [284, 178] width 27 height 10
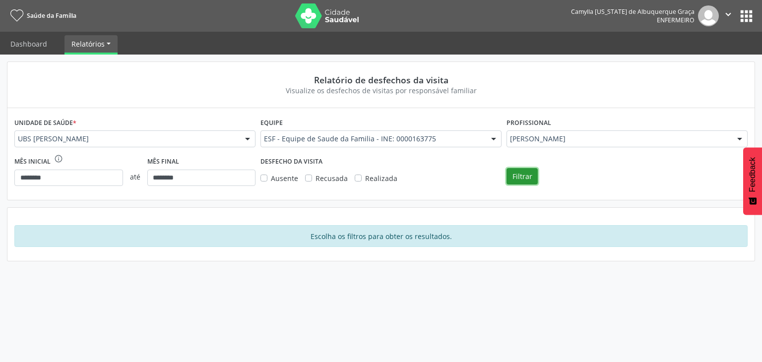
click at [523, 178] on button "Filtrar" at bounding box center [521, 176] width 31 height 17
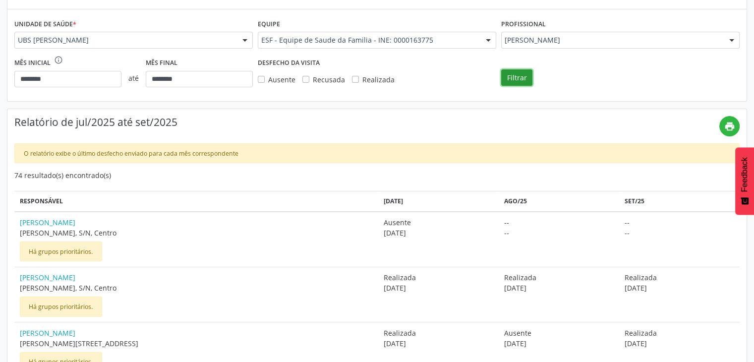
scroll to position [99, 0]
drag, startPoint x: 76, startPoint y: 122, endPoint x: 116, endPoint y: 127, distance: 40.0
click at [116, 127] on h4 "Relatório de jul/2025 até set/2025" at bounding box center [366, 122] width 705 height 12
drag, startPoint x: 142, startPoint y: 123, endPoint x: 184, endPoint y: 125, distance: 42.2
click at [184, 125] on h4 "Relatório de jul/2025 até set/2025" at bounding box center [366, 122] width 705 height 12
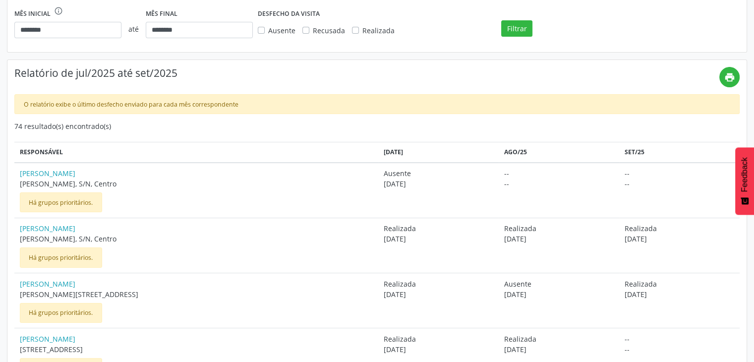
scroll to position [148, 0]
drag, startPoint x: 17, startPoint y: 127, endPoint x: 89, endPoint y: 128, distance: 71.9
click at [89, 128] on div "74 resultado(s) encontrado(s)" at bounding box center [377, 126] width 726 height 10
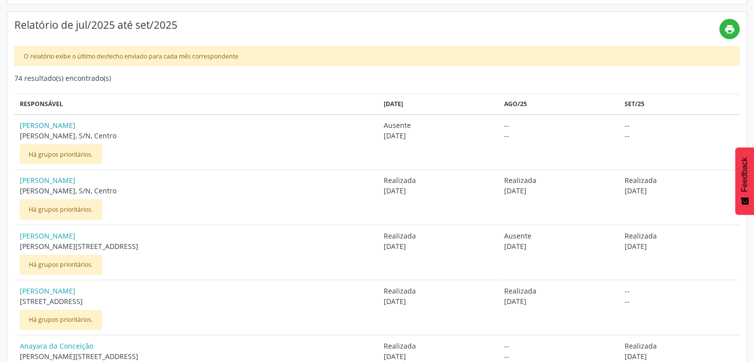
scroll to position [197, 0]
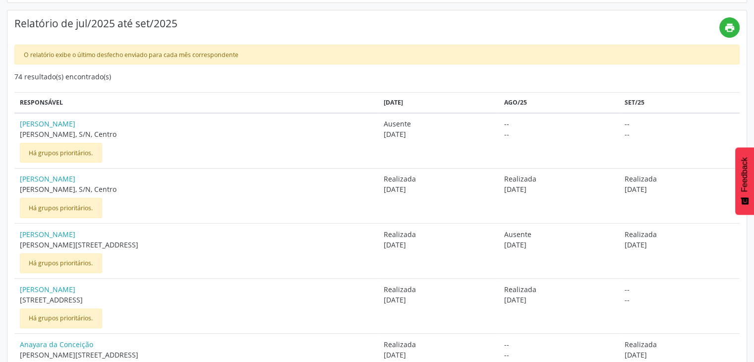
drag, startPoint x: 19, startPoint y: 135, endPoint x: 123, endPoint y: 139, distance: 104.2
click at [124, 138] on span "[PERSON_NAME], S/N, Centro" at bounding box center [197, 134] width 354 height 10
click at [109, 151] on div "[PERSON_NAME], S/N, [GEOGRAPHIC_DATA] grupos prioritários." at bounding box center [197, 141] width 354 height 44
drag, startPoint x: 27, startPoint y: 150, endPoint x: 101, endPoint y: 150, distance: 73.9
click at [101, 150] on div "Há grupos prioritários." at bounding box center [61, 153] width 82 height 20
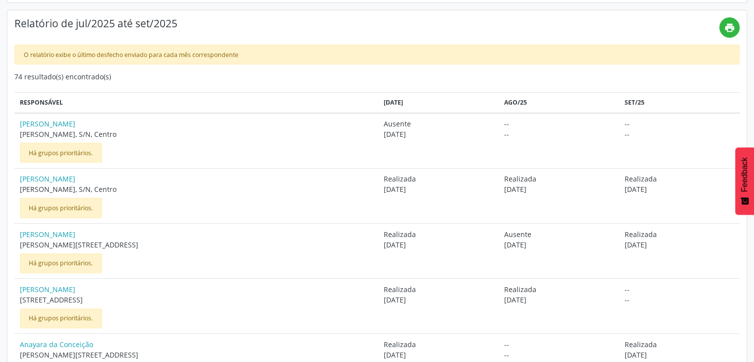
click at [378, 123] on td "Ausente [DATE]" at bounding box center [438, 141] width 121 height 56
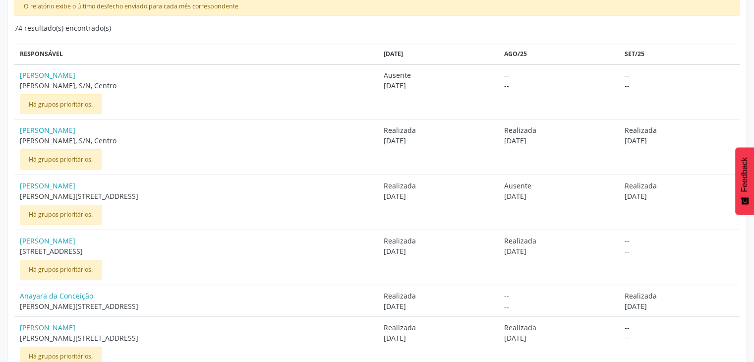
scroll to position [247, 0]
drag, startPoint x: 383, startPoint y: 54, endPoint x: 455, endPoint y: 63, distance: 73.1
click at [397, 53] on div "[DATE]" at bounding box center [439, 53] width 110 height 9
click at [504, 55] on div "ago/25" at bounding box center [559, 53] width 110 height 9
click at [504, 54] on div "ago/25" at bounding box center [559, 53] width 110 height 9
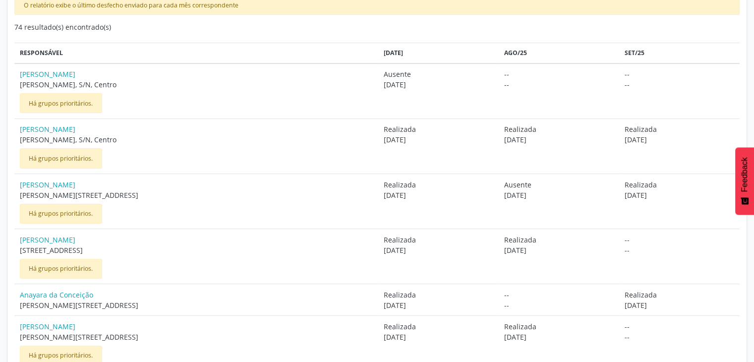
click at [520, 46] on th "ago/25" at bounding box center [559, 53] width 121 height 20
drag, startPoint x: 642, startPoint y: 52, endPoint x: 656, endPoint y: 53, distance: 13.4
click at [656, 53] on div "set/25" at bounding box center [680, 53] width 110 height 9
drag, startPoint x: 370, startPoint y: 129, endPoint x: 406, endPoint y: 128, distance: 36.2
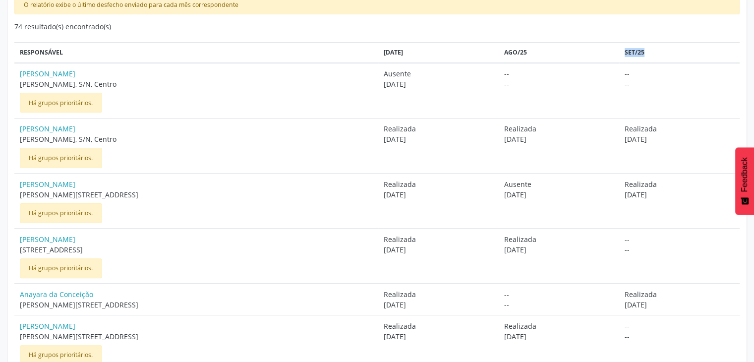
click at [406, 128] on td "Realizada [DATE]" at bounding box center [438, 145] width 121 height 55
drag, startPoint x: 368, startPoint y: 134, endPoint x: 424, endPoint y: 142, distance: 56.1
click at [422, 142] on td "Realizada [DATE]" at bounding box center [438, 145] width 121 height 55
drag, startPoint x: 496, startPoint y: 136, endPoint x: 519, endPoint y: 130, distance: 23.6
click at [532, 137] on span "[DATE]" at bounding box center [559, 139] width 110 height 10
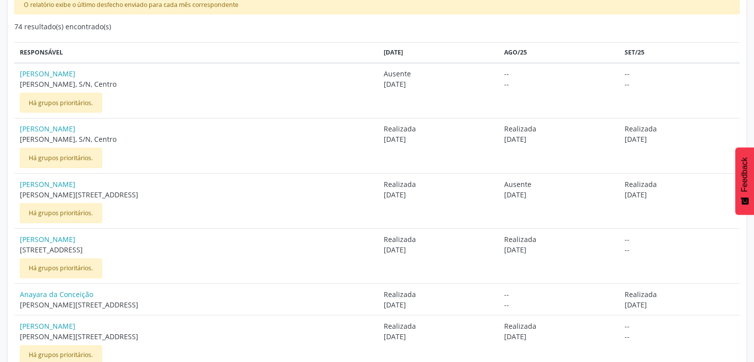
drag, startPoint x: 506, startPoint y: 122, endPoint x: 507, endPoint y: 116, distance: 6.1
click at [506, 122] on td "Realizada [DATE]" at bounding box center [559, 145] width 121 height 55
click at [504, 121] on td "Realizada [DATE]" at bounding box center [559, 145] width 121 height 55
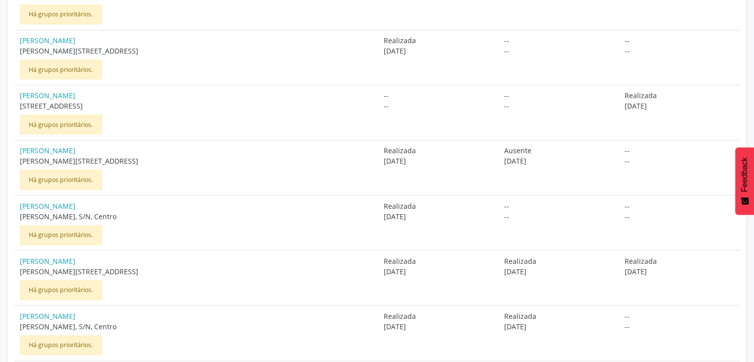
scroll to position [644, 0]
drag, startPoint x: 20, startPoint y: 157, endPoint x: 133, endPoint y: 161, distance: 113.1
click at [133, 161] on span "[PERSON_NAME][STREET_ADDRESS]" at bounding box center [197, 160] width 354 height 10
drag, startPoint x: 369, startPoint y: 147, endPoint x: 405, endPoint y: 147, distance: 35.2
click at [405, 147] on td "Realizada [DATE]" at bounding box center [438, 166] width 121 height 55
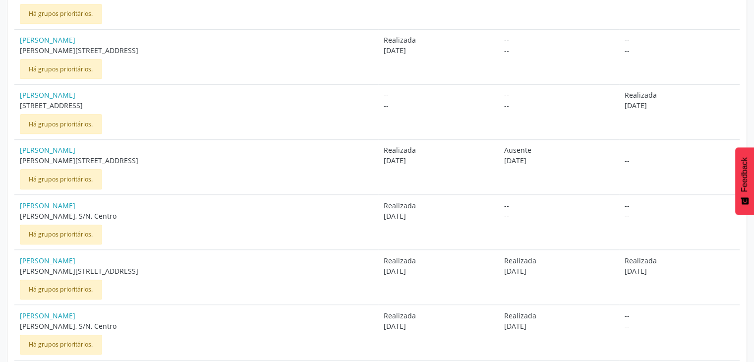
drag, startPoint x: 497, startPoint y: 146, endPoint x: 526, endPoint y: 148, distance: 29.3
click at [526, 148] on span "Ausente" at bounding box center [559, 150] width 110 height 10
click at [511, 151] on span "Ausente" at bounding box center [559, 150] width 110 height 10
click at [504, 148] on span "Ausente" at bounding box center [559, 150] width 110 height 10
drag, startPoint x: 495, startPoint y: 146, endPoint x: 528, endPoint y: 146, distance: 32.7
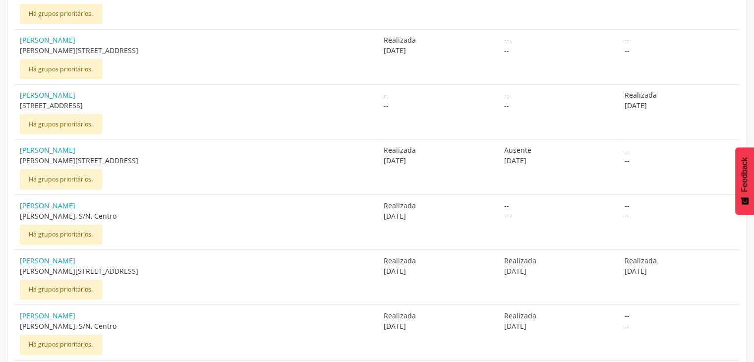
click at [528, 146] on td "Ausente [DATE]" at bounding box center [559, 166] width 121 height 55
click at [510, 167] on td "Ausente [DATE]" at bounding box center [559, 166] width 121 height 55
drag, startPoint x: 493, startPoint y: 146, endPoint x: 530, endPoint y: 149, distance: 37.3
click at [530, 149] on td "Ausente [DATE]" at bounding box center [559, 166] width 121 height 55
click at [476, 155] on span "[DATE]" at bounding box center [439, 160] width 110 height 10
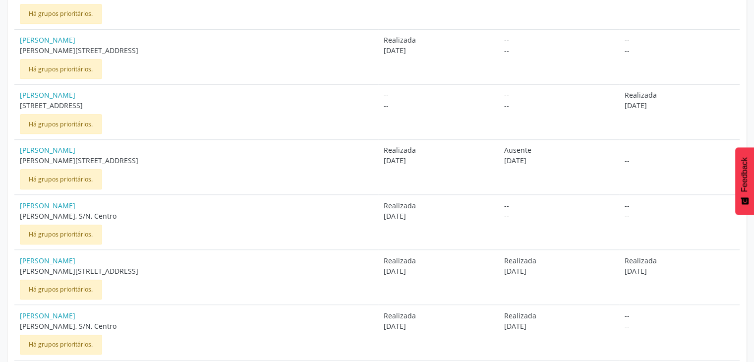
drag, startPoint x: 496, startPoint y: 151, endPoint x: 528, endPoint y: 148, distance: 31.9
click at [528, 148] on span "Ausente" at bounding box center [559, 150] width 110 height 10
drag, startPoint x: 460, startPoint y: 176, endPoint x: 481, endPoint y: 163, distance: 23.8
click at [460, 175] on td "Realizada [DATE]" at bounding box center [438, 166] width 121 height 55
drag, startPoint x: 498, startPoint y: 148, endPoint x: 532, endPoint y: 148, distance: 34.2
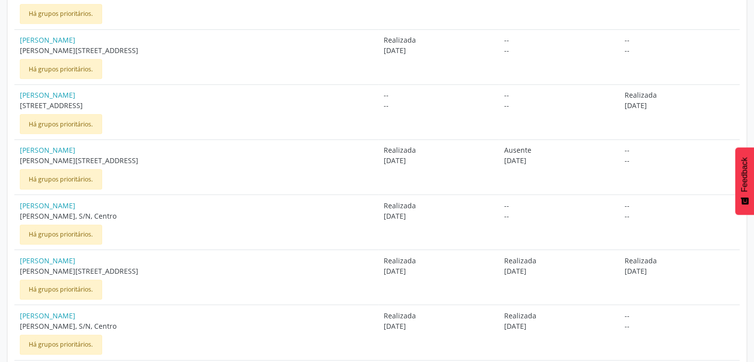
click at [532, 148] on span "Ausente" at bounding box center [559, 150] width 110 height 10
click at [470, 140] on td "Realizada [DATE]" at bounding box center [438, 166] width 121 height 55
drag, startPoint x: 497, startPoint y: 149, endPoint x: 532, endPoint y: 157, distance: 35.6
click at [532, 157] on div "Ausente [DATE]" at bounding box center [559, 155] width 110 height 21
click at [484, 139] on td "Realizada [DATE]" at bounding box center [438, 166] width 121 height 55
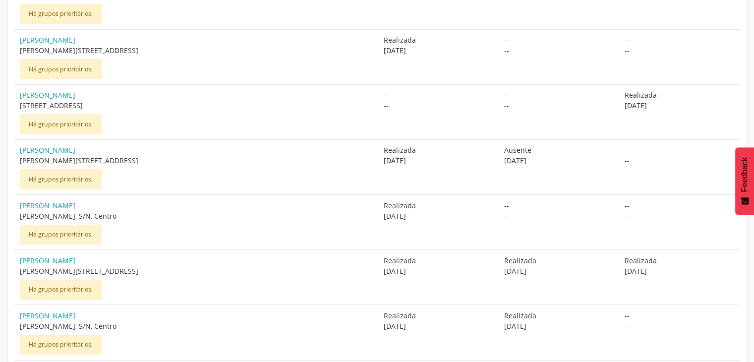
drag, startPoint x: 496, startPoint y: 143, endPoint x: 541, endPoint y: 149, distance: 45.1
click at [541, 149] on td "Ausente [DATE]" at bounding box center [559, 166] width 121 height 55
click at [630, 149] on div "-- --" at bounding box center [680, 155] width 110 height 21
click at [625, 155] on span "--" at bounding box center [680, 160] width 110 height 10
click at [612, 143] on td "Ausente [DATE]" at bounding box center [559, 166] width 121 height 55
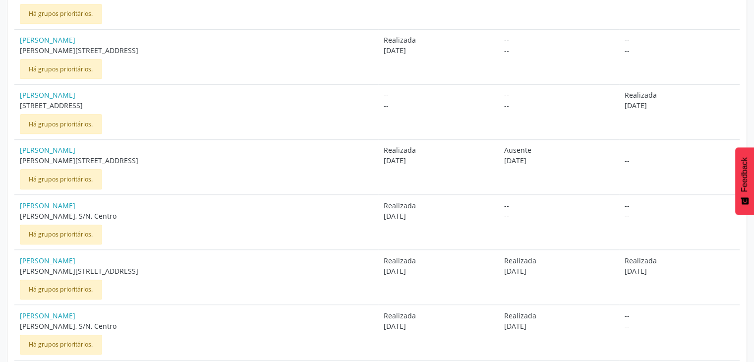
drag, startPoint x: 618, startPoint y: 143, endPoint x: 632, endPoint y: 141, distance: 14.0
click at [632, 141] on td "-- --" at bounding box center [679, 166] width 121 height 55
click at [625, 155] on span "--" at bounding box center [680, 160] width 110 height 10
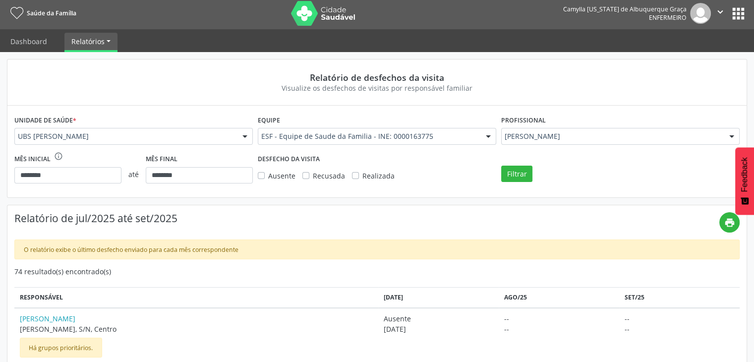
scroll to position [0, 0]
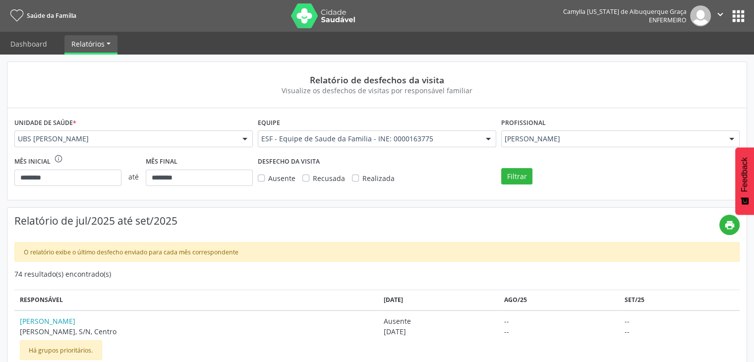
click at [94, 40] on span "Relatórios" at bounding box center [87, 43] width 33 height 9
click at [243, 76] on div "Relatório de desfechos da visita" at bounding box center [377, 79] width 712 height 11
click at [307, 17] on img at bounding box center [323, 15] width 64 height 25
